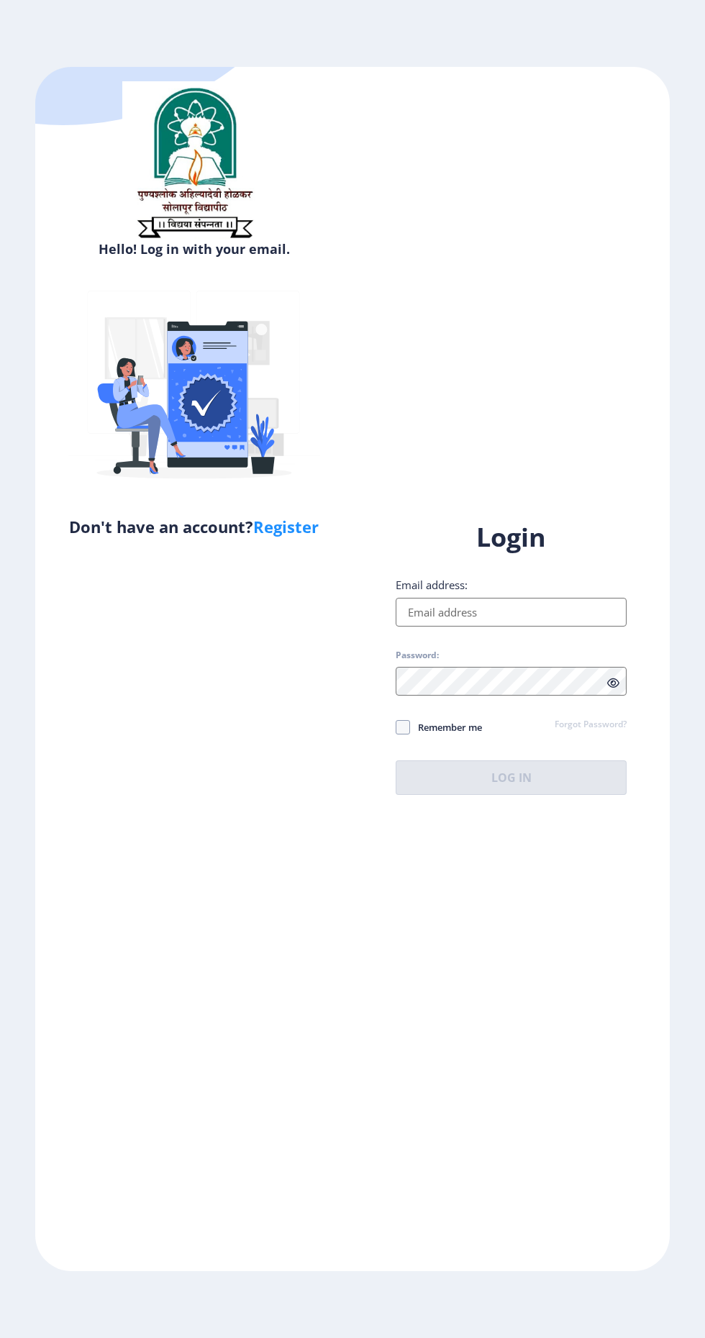
scroll to position [4, 0]
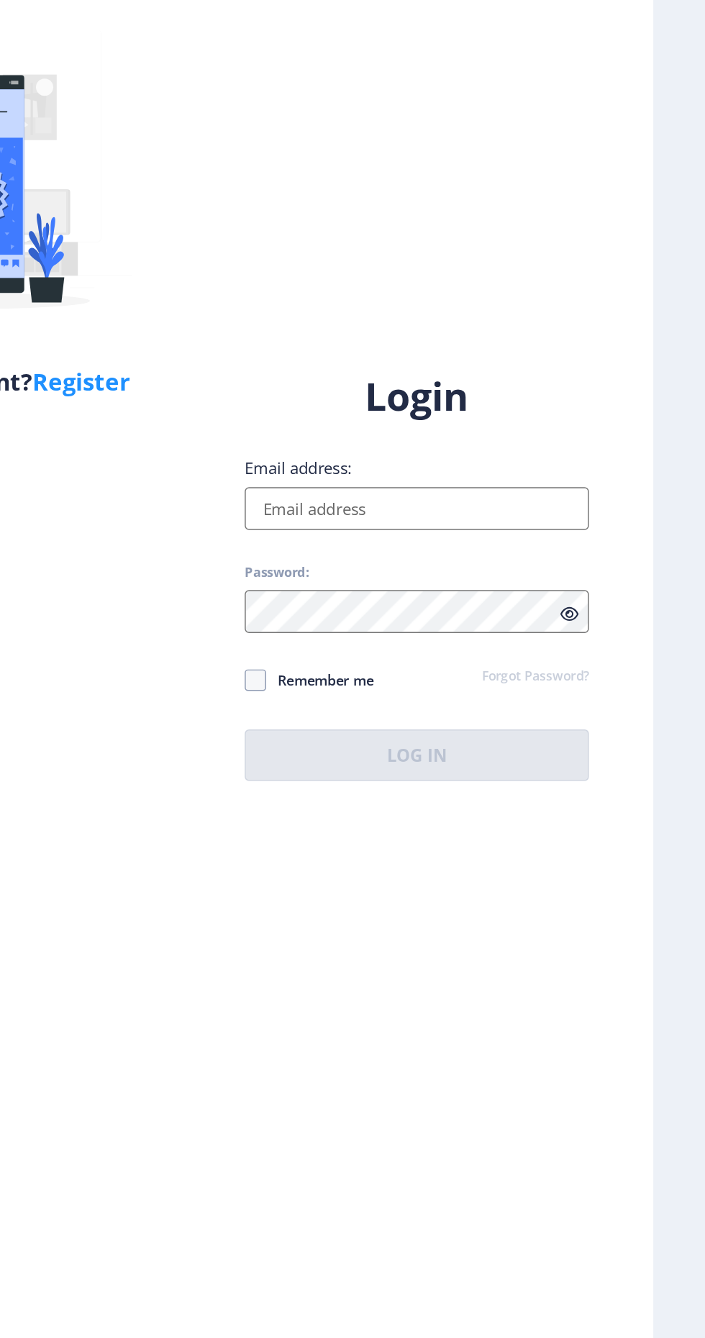
click at [541, 627] on input "Email address:" at bounding box center [511, 612] width 231 height 29
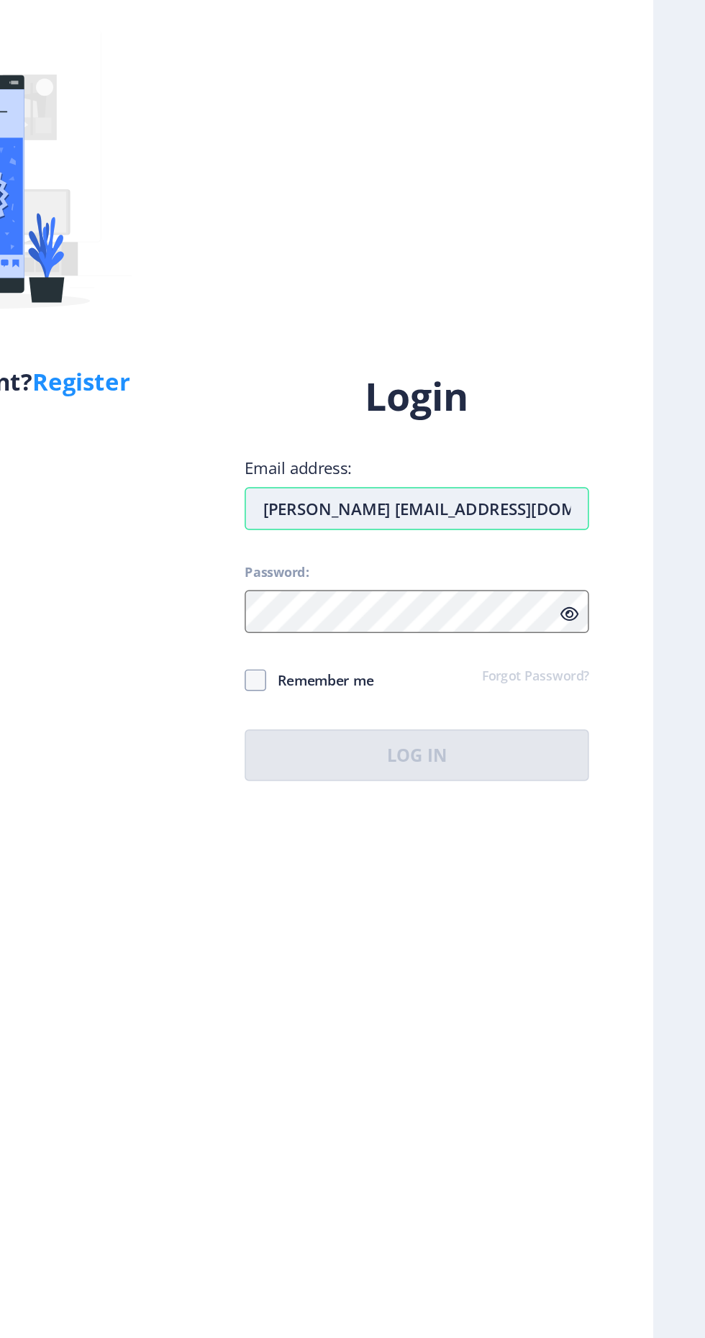
click at [471, 627] on input "[PERSON_NAME] [EMAIL_ADDRESS][DOMAIN_NAME]" at bounding box center [511, 612] width 231 height 29
click at [473, 627] on input "[PERSON_NAME] [EMAIL_ADDRESS][DOMAIN_NAME]" at bounding box center [511, 612] width 231 height 29
click at [464, 627] on input "[PERSON_NAME] [PERSON_NAME] [EMAIL_ADDRESS][DOMAIN_NAME]" at bounding box center [511, 612] width 231 height 29
click at [527, 627] on input "Priyankaswaghmare [EMAIL_ADDRESS][DOMAIN_NAME]" at bounding box center [511, 612] width 231 height 29
click at [519, 627] on input "Priyankaswaghmare [EMAIL_ADDRESS][DOMAIN_NAME]" at bounding box center [511, 612] width 231 height 29
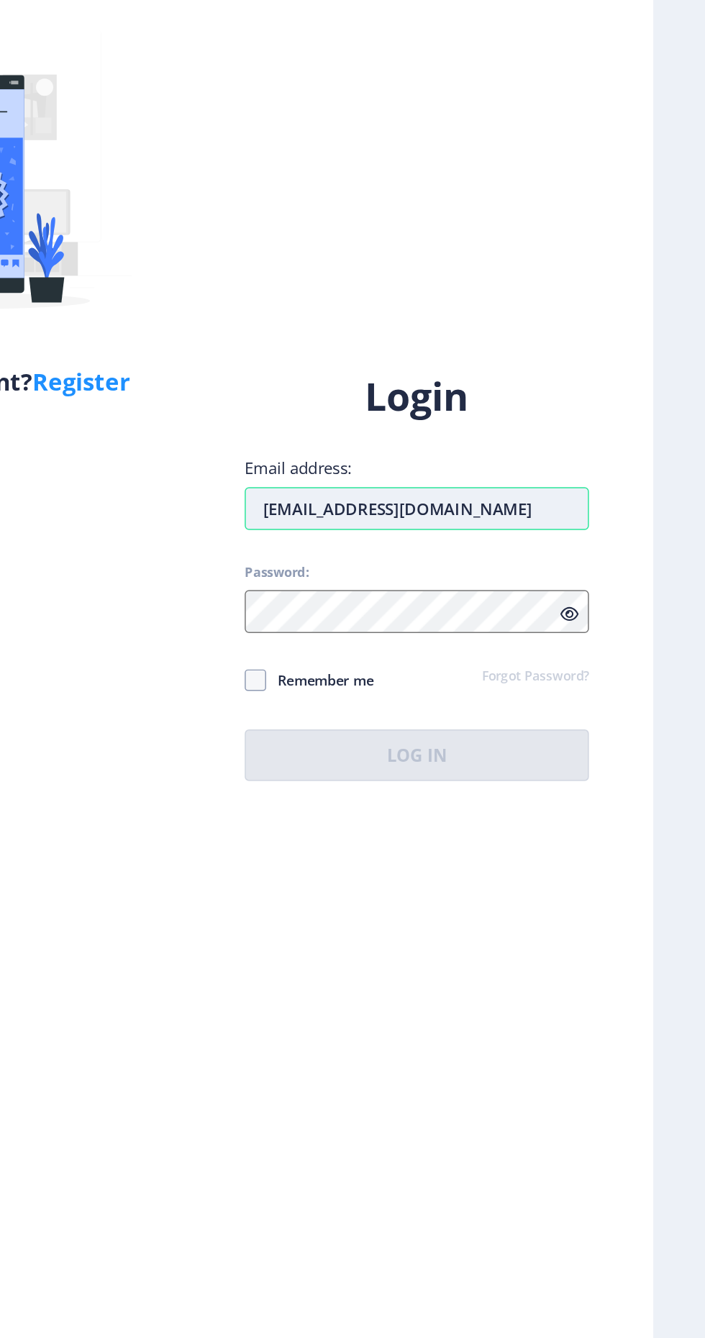
click at [545, 627] on input "[EMAIL_ADDRESS][DOMAIN_NAME]" at bounding box center [511, 612] width 231 height 29
type input "[EMAIL_ADDRESS][DOMAIN_NAME]"
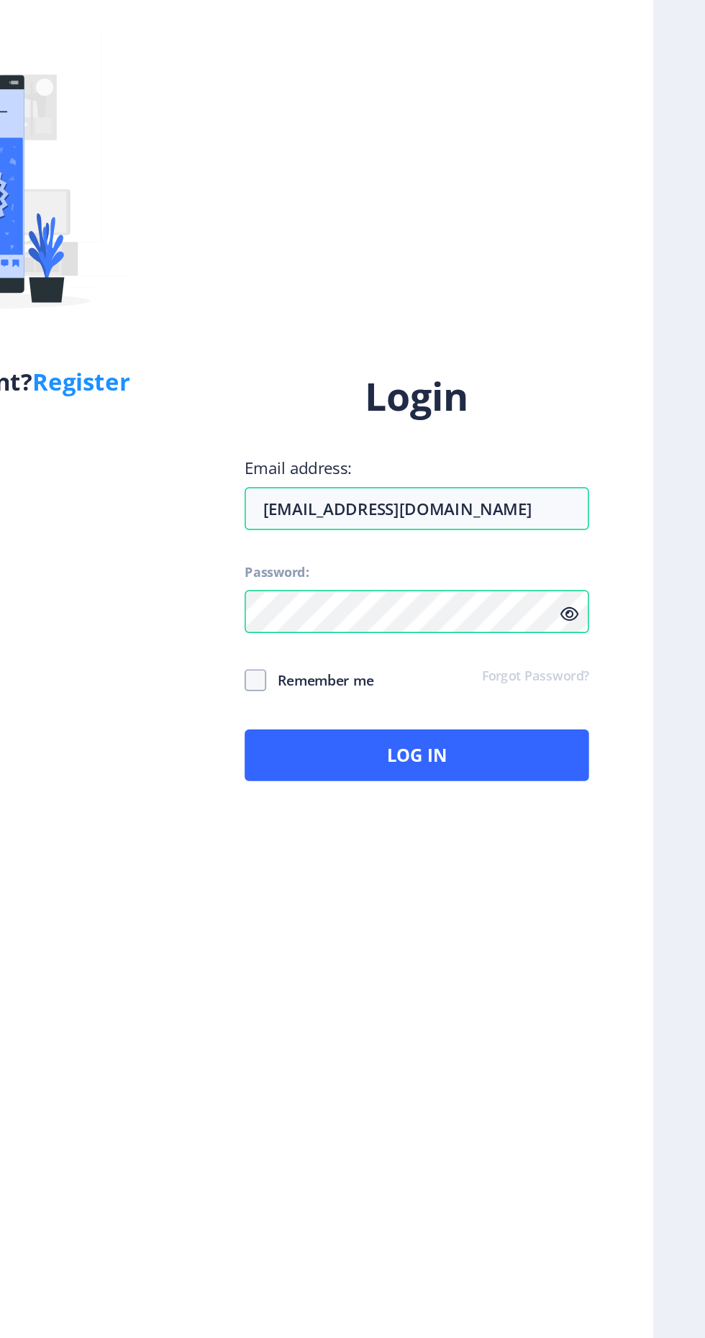
click at [615, 689] on icon at bounding box center [613, 683] width 12 height 11
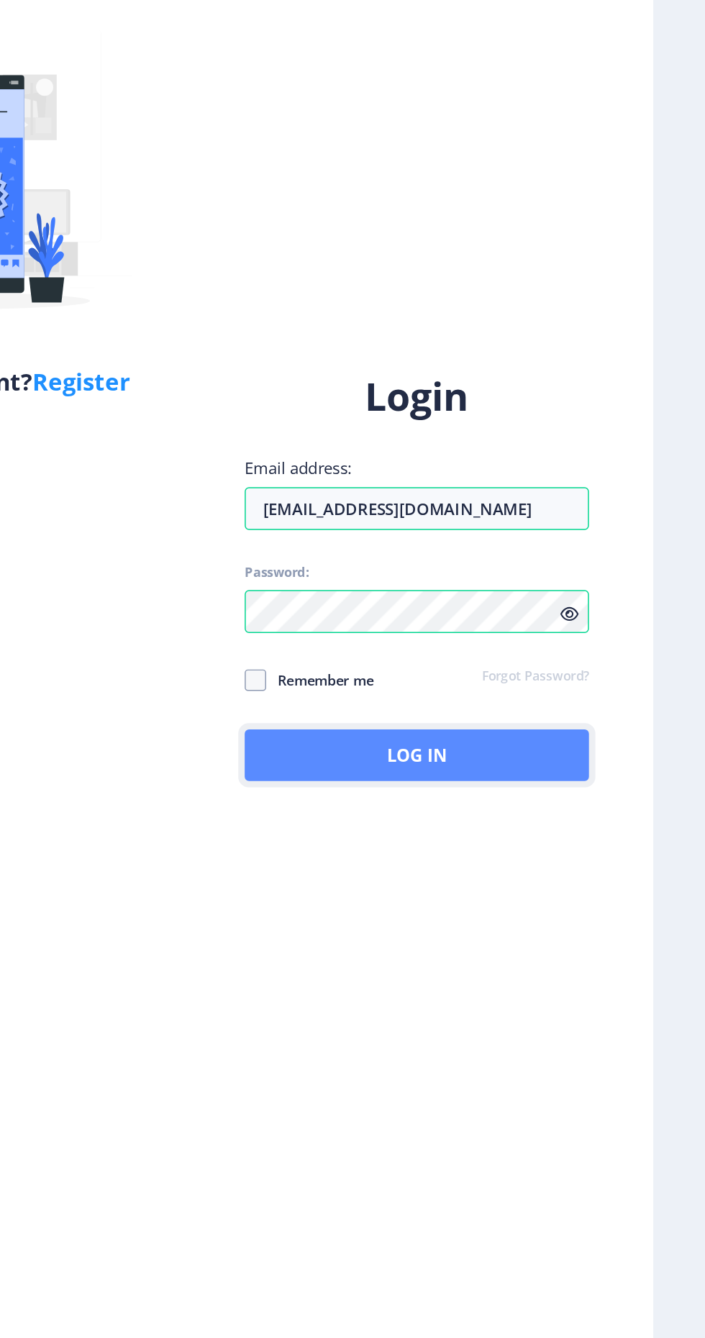
click at [569, 795] on button "Log In" at bounding box center [511, 778] width 231 height 35
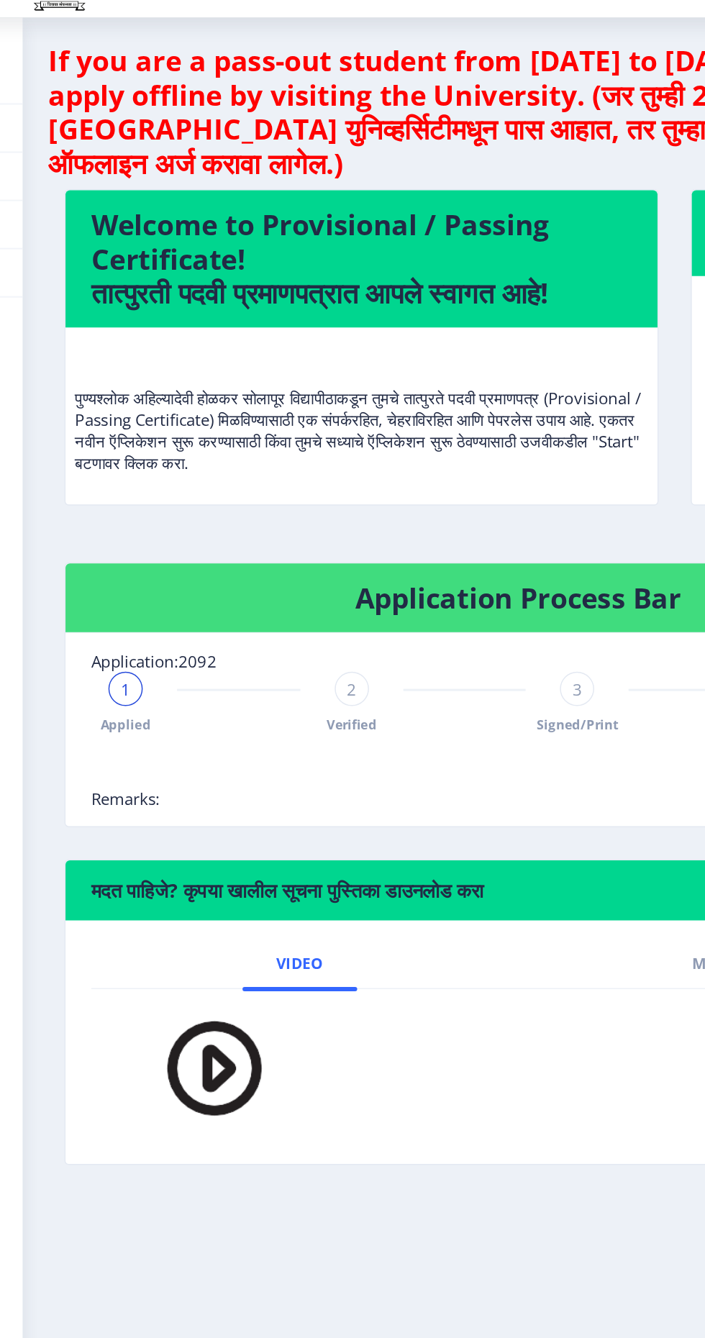
scroll to position [4, 0]
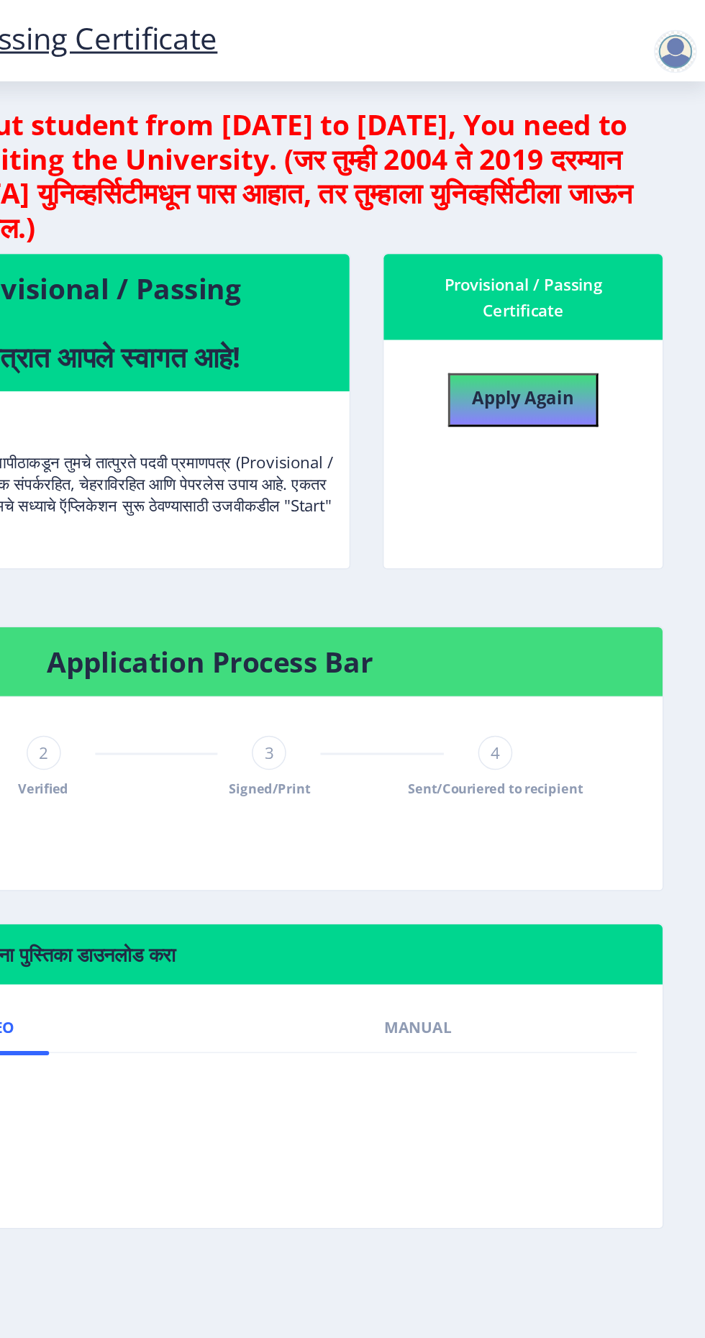
click at [690, 27] on div at bounding box center [685, 34] width 29 height 29
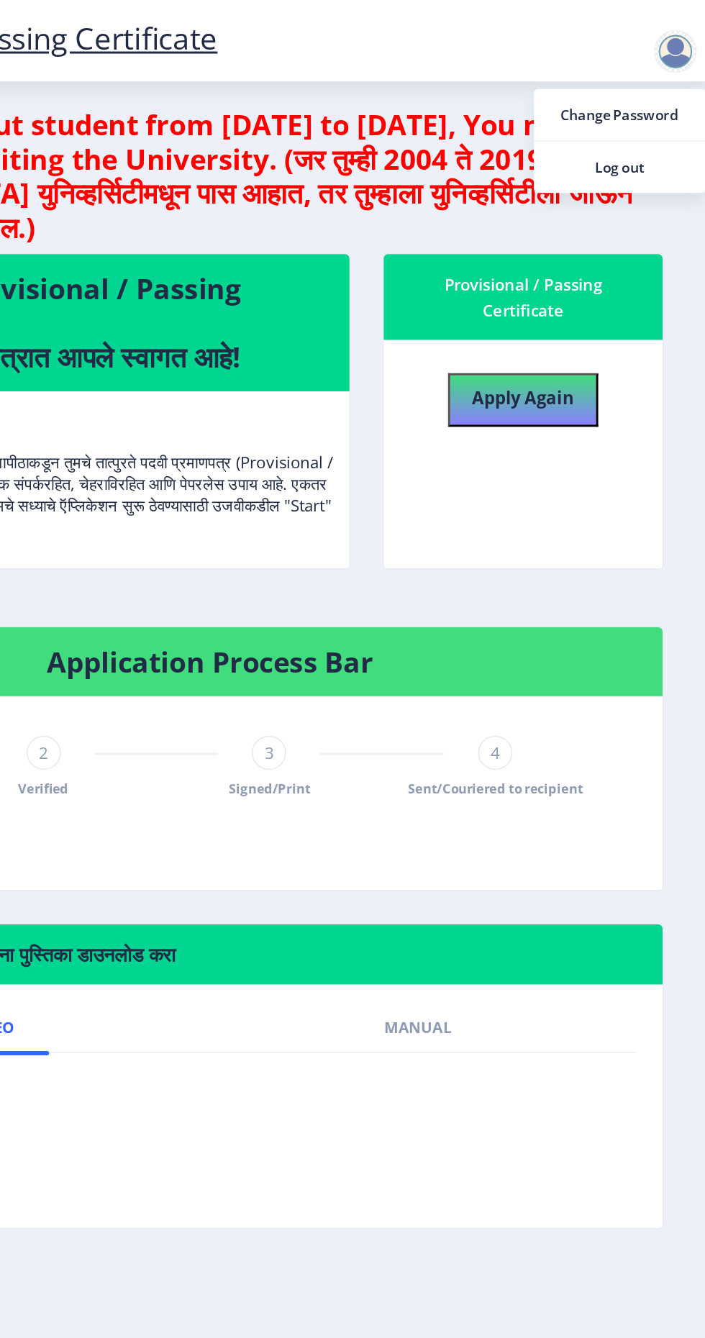
click at [543, 810] on nb-card-body "Video Manual" at bounding box center [372, 742] width 607 height 163
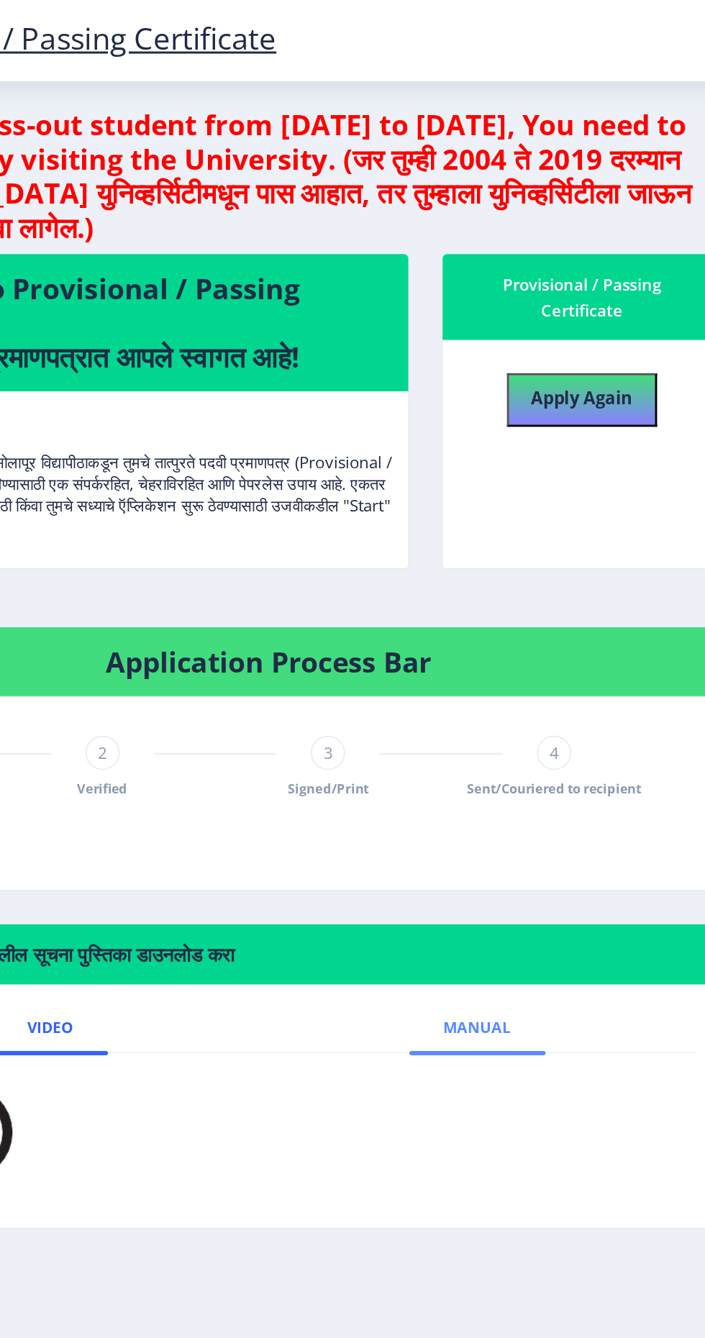
click at [530, 684] on span "Manual" at bounding box center [512, 690] width 45 height 12
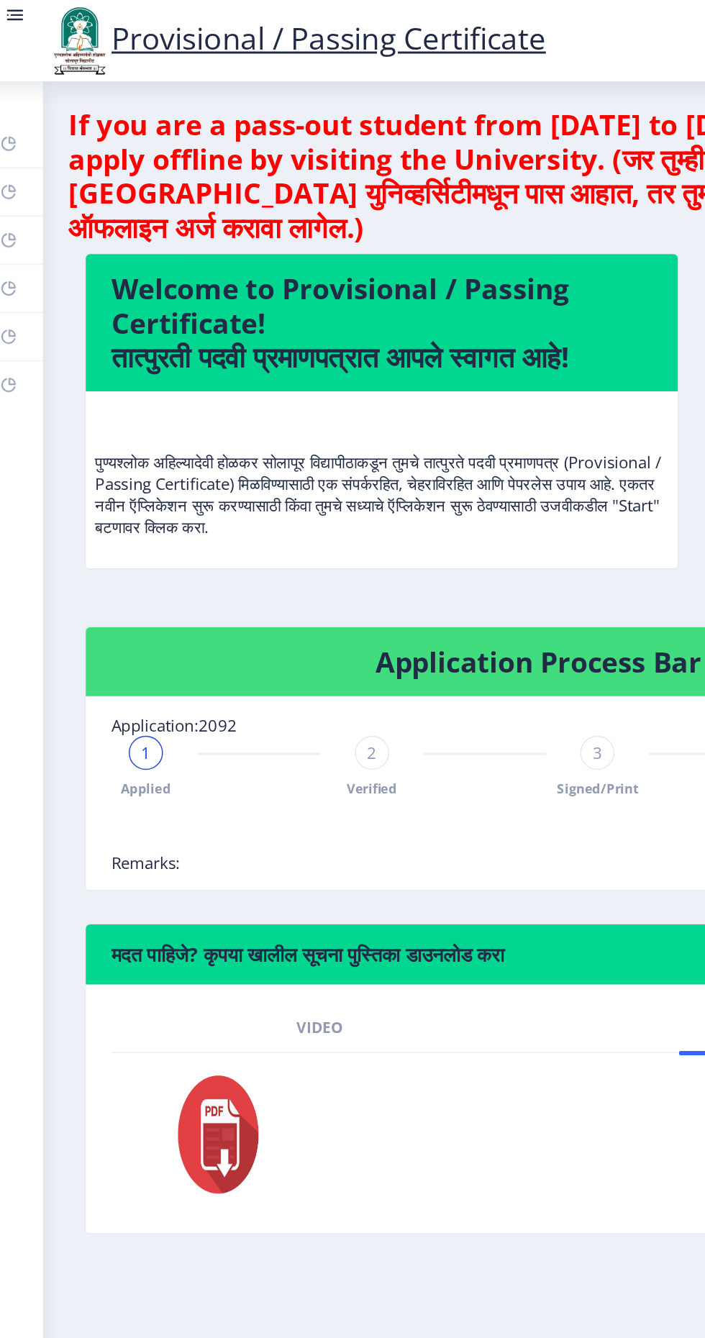
click at [173, 750] on img at bounding box center [148, 761] width 79 height 86
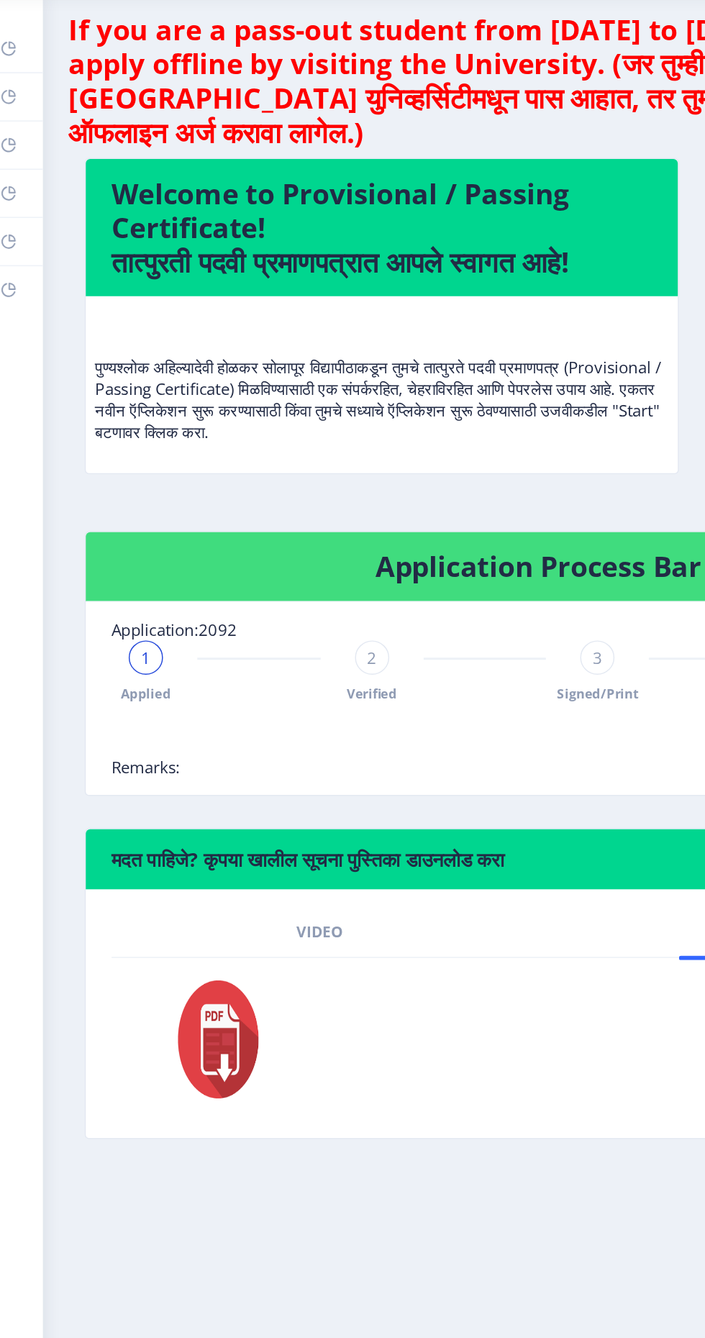
click at [155, 768] on img at bounding box center [148, 761] width 79 height 86
click at [150, 754] on img at bounding box center [148, 761] width 79 height 86
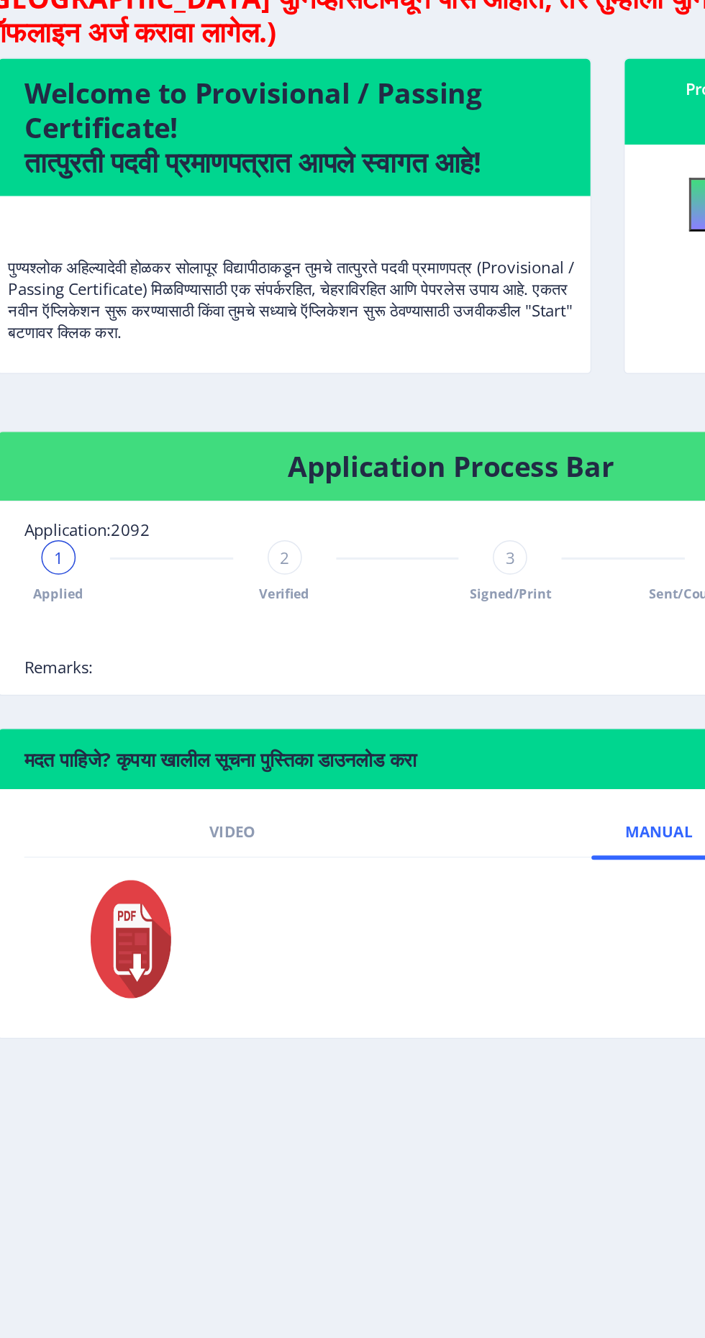
click at [260, 504] on span "2" at bounding box center [261, 505] width 6 height 14
click at [262, 499] on span "2" at bounding box center [261, 505] width 6 height 14
click at [404, 501] on div "3" at bounding box center [412, 505] width 23 height 23
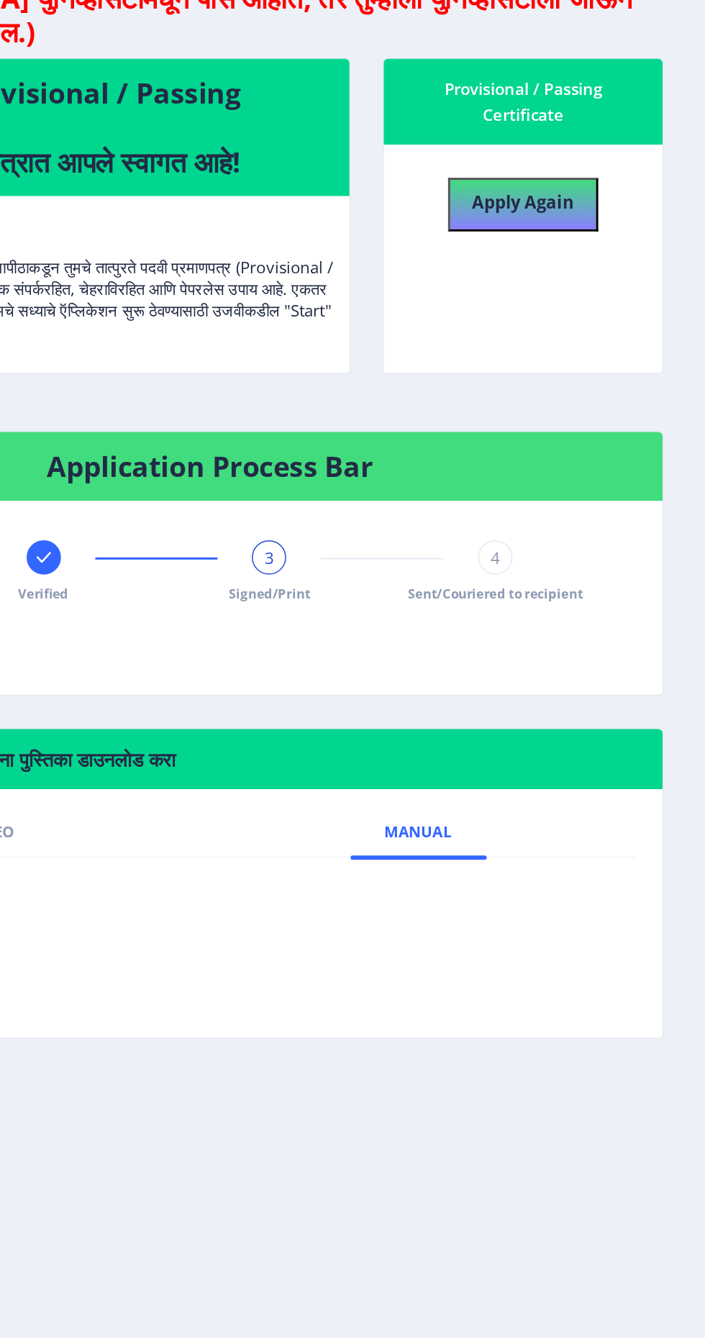
click at [558, 513] on div "4" at bounding box center [564, 505] width 23 height 23
click at [564, 504] on span "4" at bounding box center [564, 505] width 6 height 14
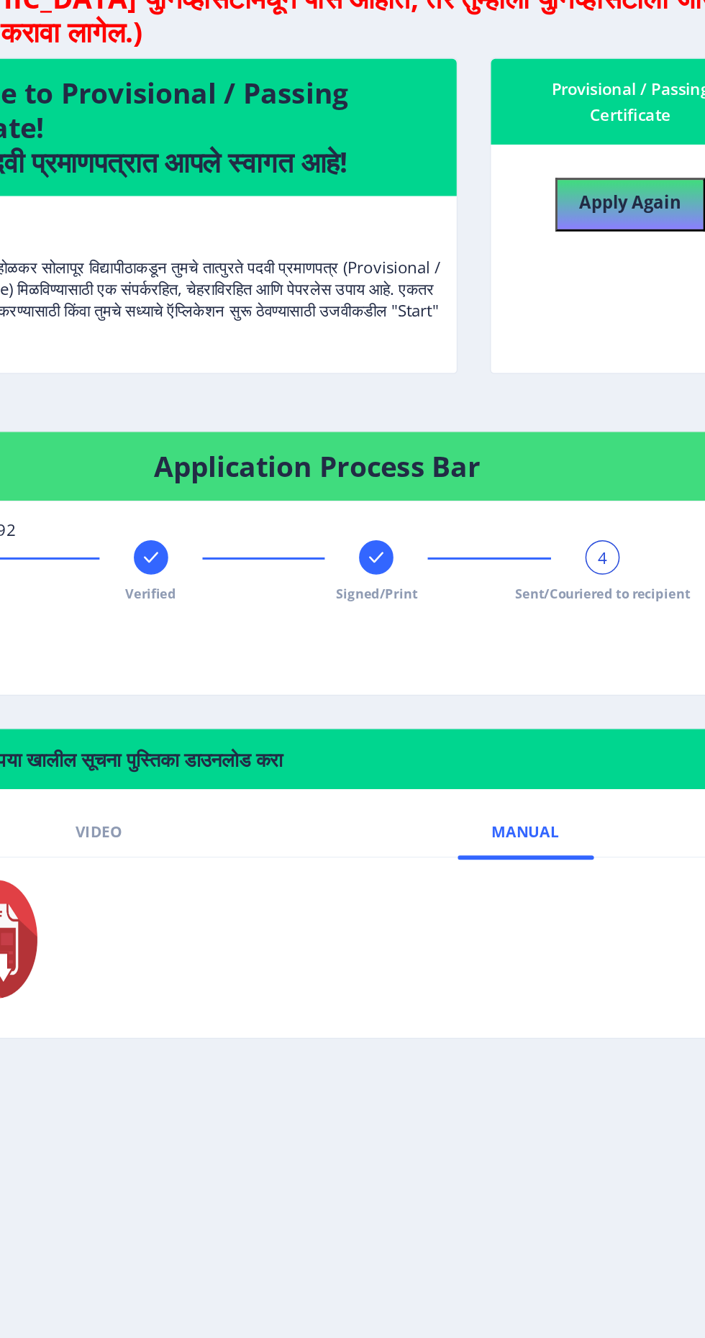
click at [413, 504] on icon at bounding box center [412, 505] width 9 height 7
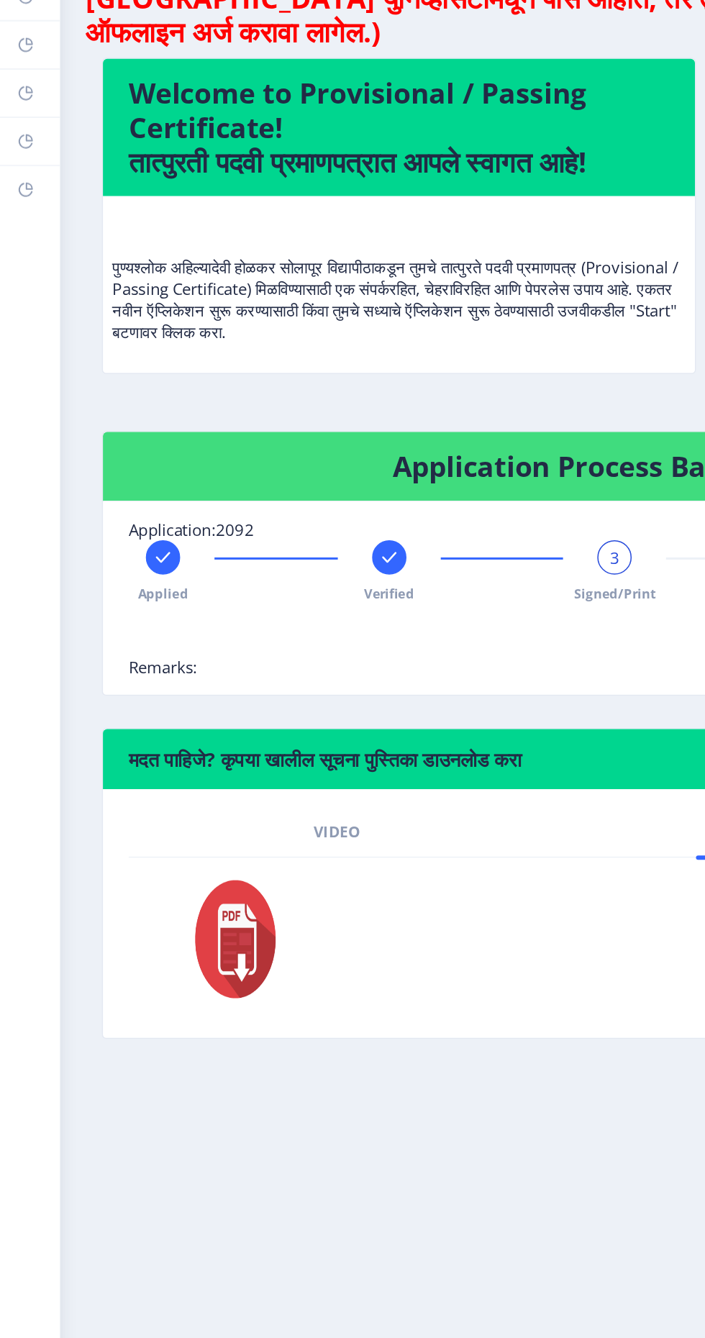
click at [255, 507] on rect at bounding box center [261, 505] width 14 height 14
click at [109, 504] on rect at bounding box center [109, 505] width 14 height 14
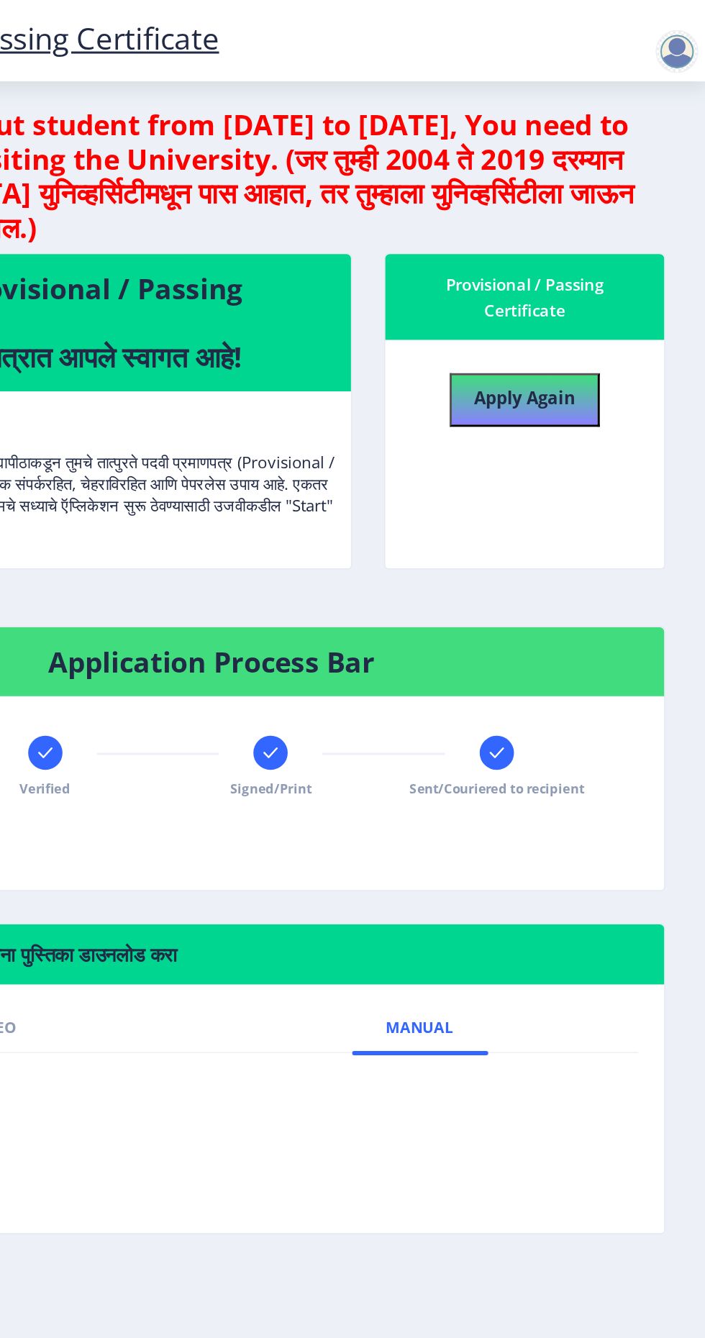
click at [686, 46] on div at bounding box center [685, 34] width 29 height 29
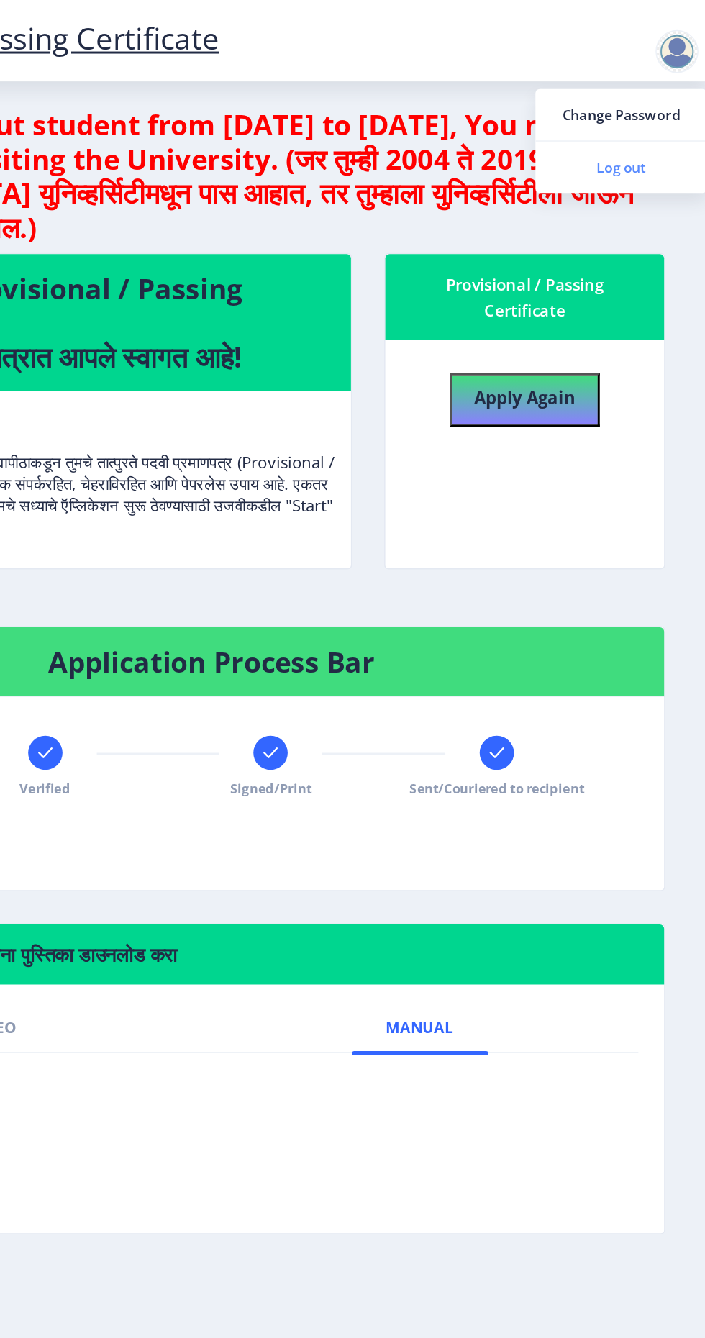
click at [668, 109] on span "Log out" at bounding box center [648, 112] width 92 height 17
